Goal: Find specific page/section: Find specific page/section

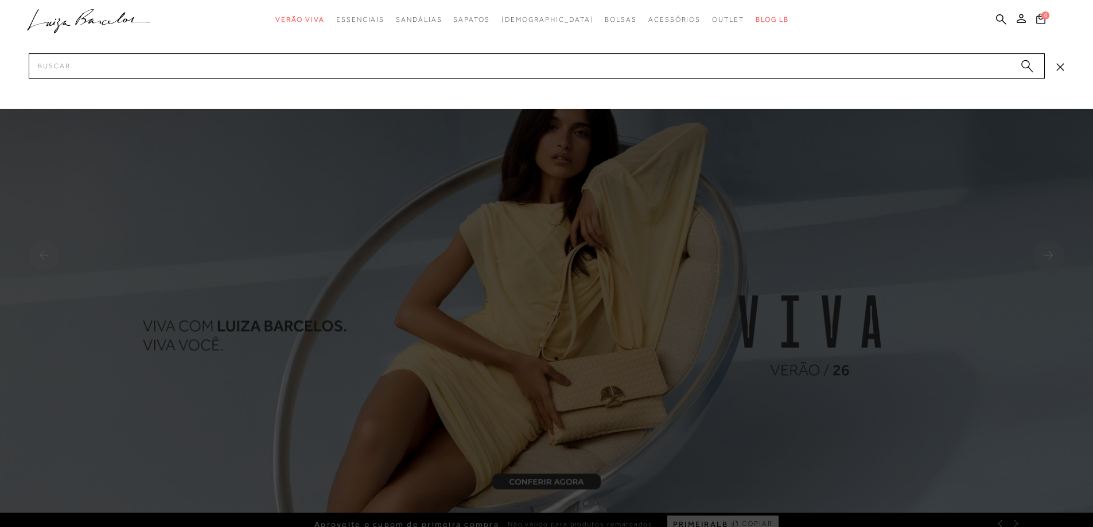
type input "13630012-1"
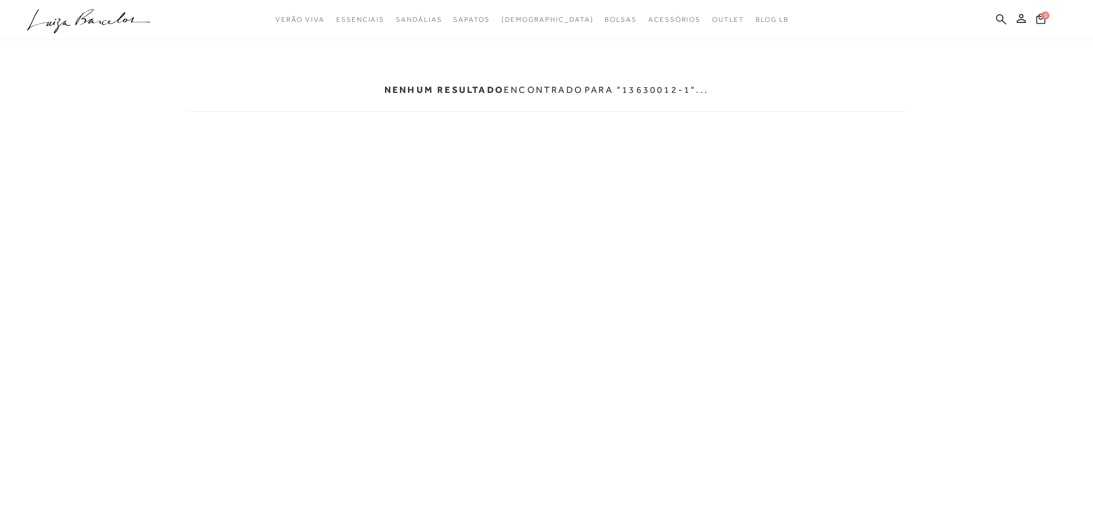
click at [997, 20] on icon at bounding box center [1001, 19] width 10 height 10
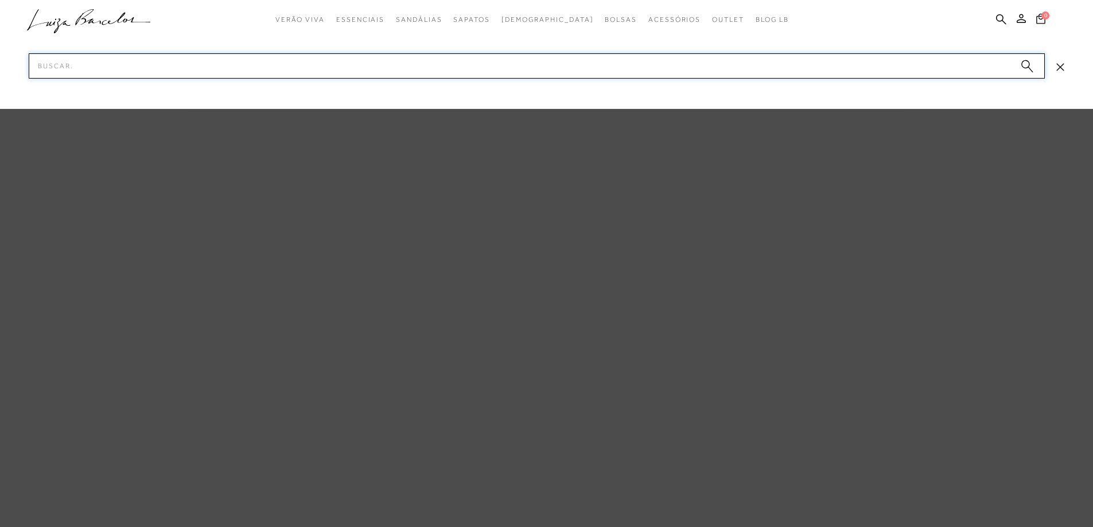
paste input "13790008-5"
type input "13790008-5"
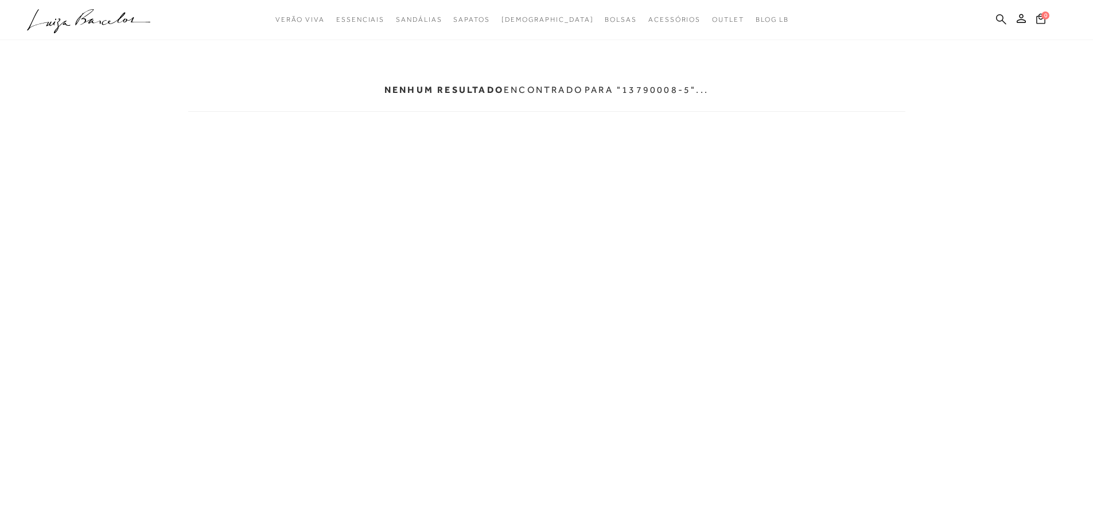
click at [1001, 19] on icon at bounding box center [1001, 19] width 10 height 11
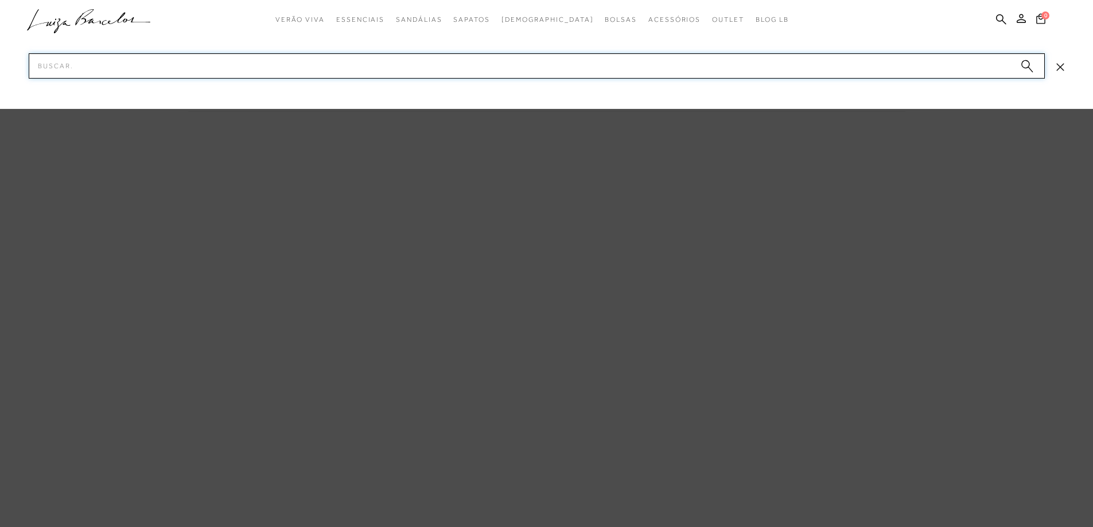
click at [77, 67] on input "Pesquisar" at bounding box center [537, 65] width 1016 height 25
paste input "13400029-2"
type input "13400029-2"
